Goal: Find specific page/section: Find specific page/section

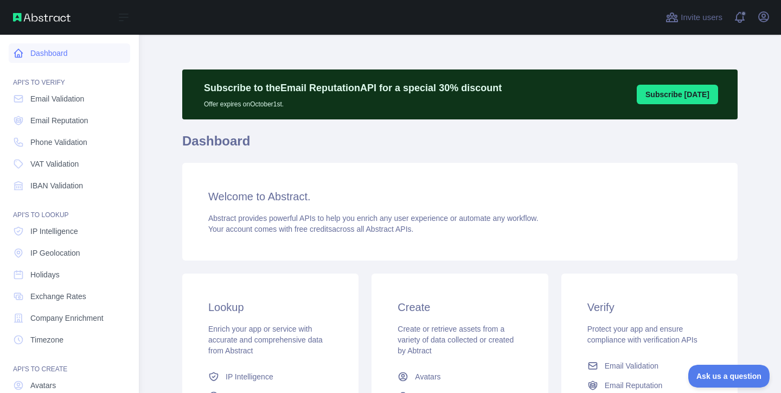
click at [39, 54] on link "Dashboard" at bounding box center [69, 53] width 121 height 20
click at [49, 21] on img at bounding box center [41, 17] width 57 height 9
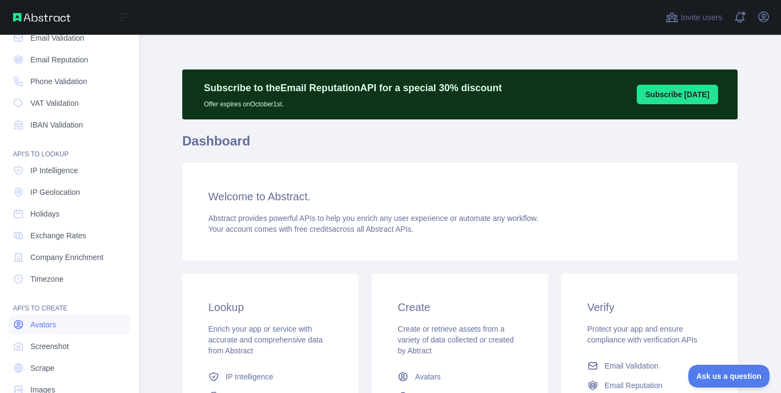
scroll to position [85, 0]
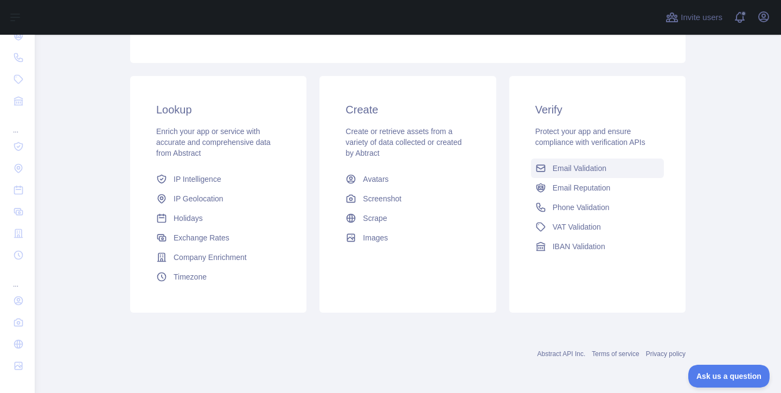
click at [587, 170] on span "Email Validation" at bounding box center [580, 168] width 54 height 11
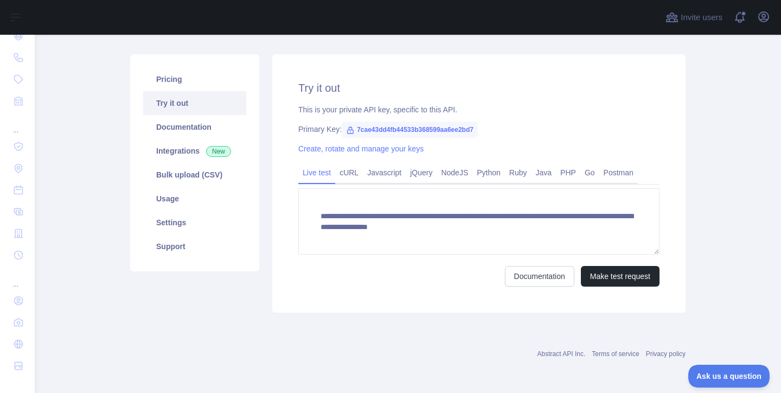
scroll to position [111, 0]
click at [428, 132] on span "7cae43dd4fb44533b368599aa6ee2bd7" at bounding box center [410, 129] width 136 height 16
click at [437, 130] on span "7cae43dd4fb44533b368599aa6ee2bd7" at bounding box center [410, 129] width 136 height 16
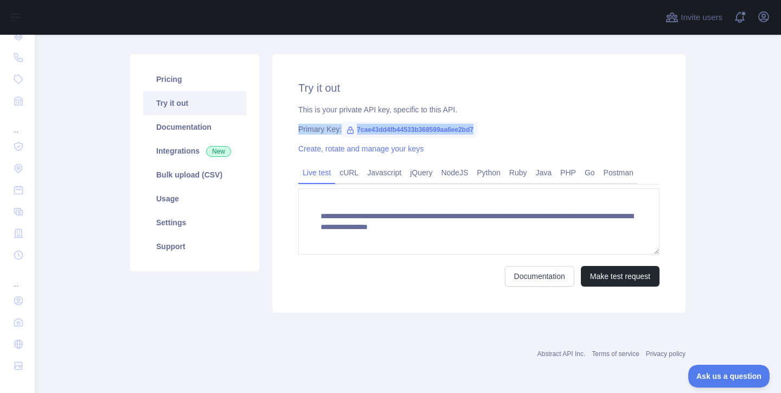
click at [439, 127] on span "7cae43dd4fb44533b368599aa6ee2bd7" at bounding box center [410, 129] width 136 height 16
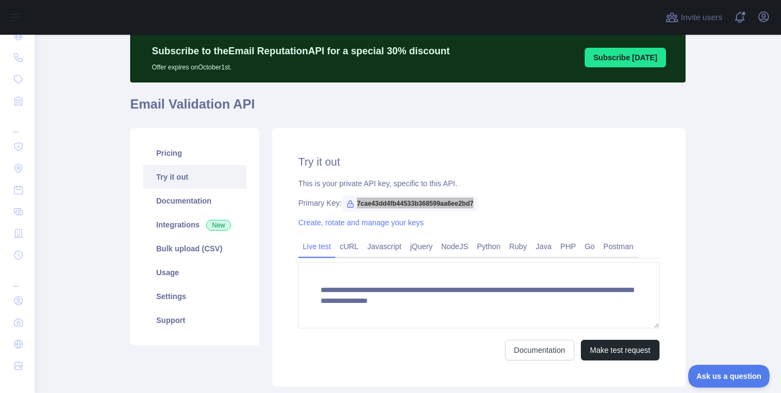
scroll to position [22, 0]
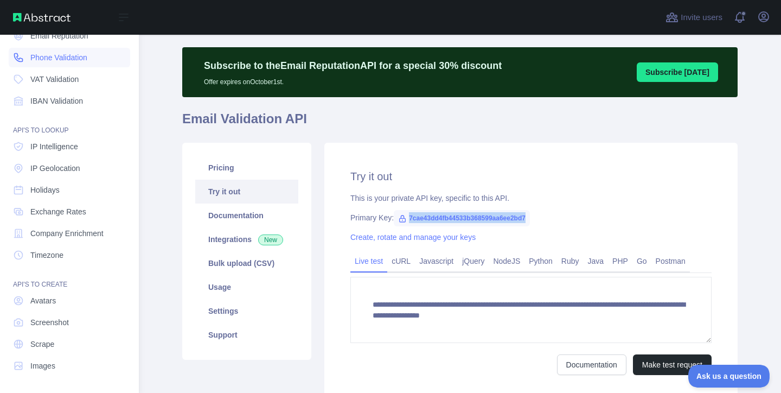
click at [27, 60] on link "Phone Validation" at bounding box center [69, 58] width 121 height 20
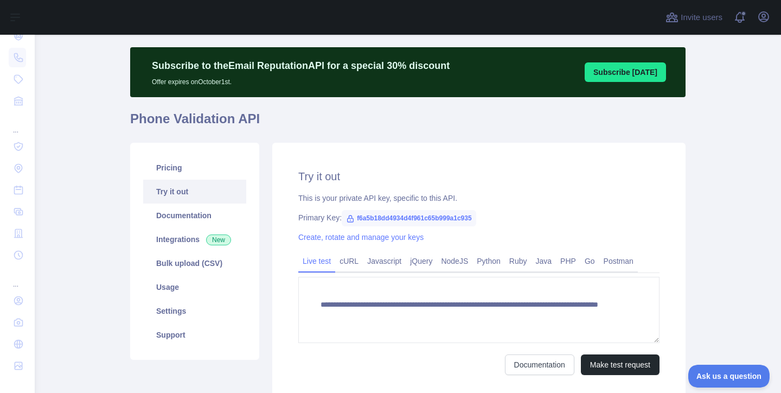
click at [389, 220] on span "f6a5b18dd4934d4f961c65b999a1c935" at bounding box center [409, 218] width 134 height 16
copy span "f6a5b18dd4934d4f961c65b999a1c935"
